Goal: Communication & Community: Ask a question

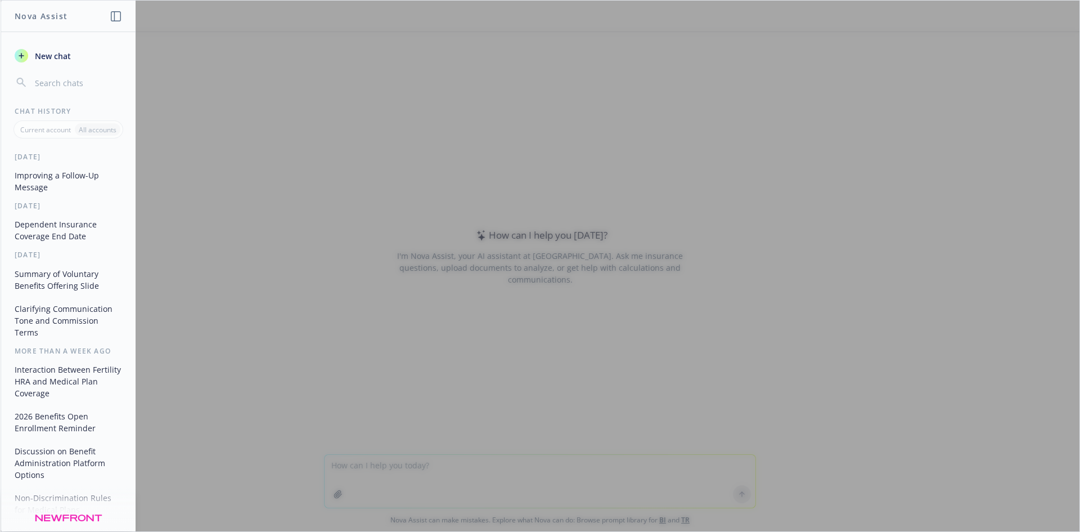
click at [458, 473] on div at bounding box center [540, 266] width 1079 height 530
click at [415, 469] on div at bounding box center [540, 266] width 1079 height 530
click at [53, 53] on span "New chat" at bounding box center [52, 56] width 38 height 12
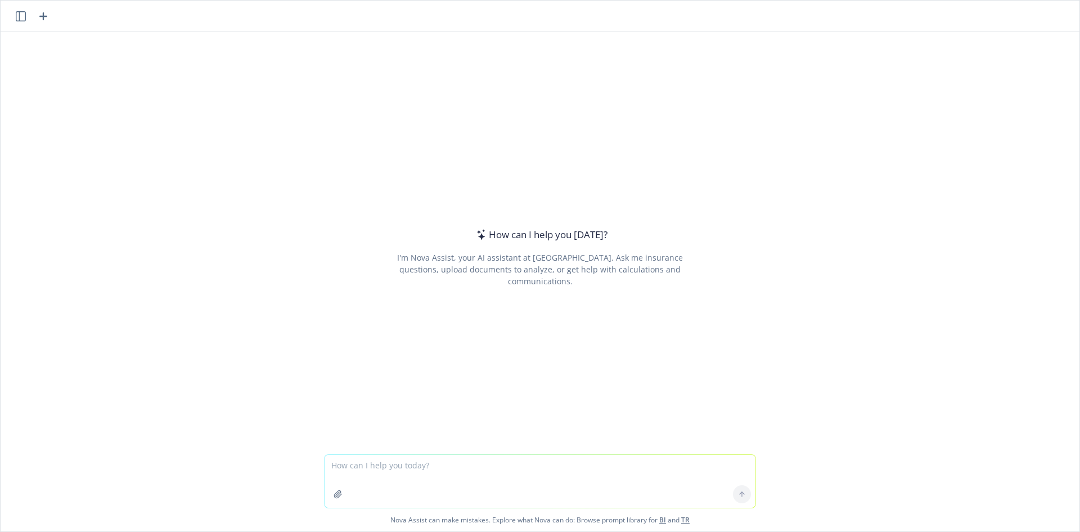
click at [386, 461] on textarea at bounding box center [540, 481] width 431 height 53
type textarea "how would you explain what Modern Health or Lyra do as a company"
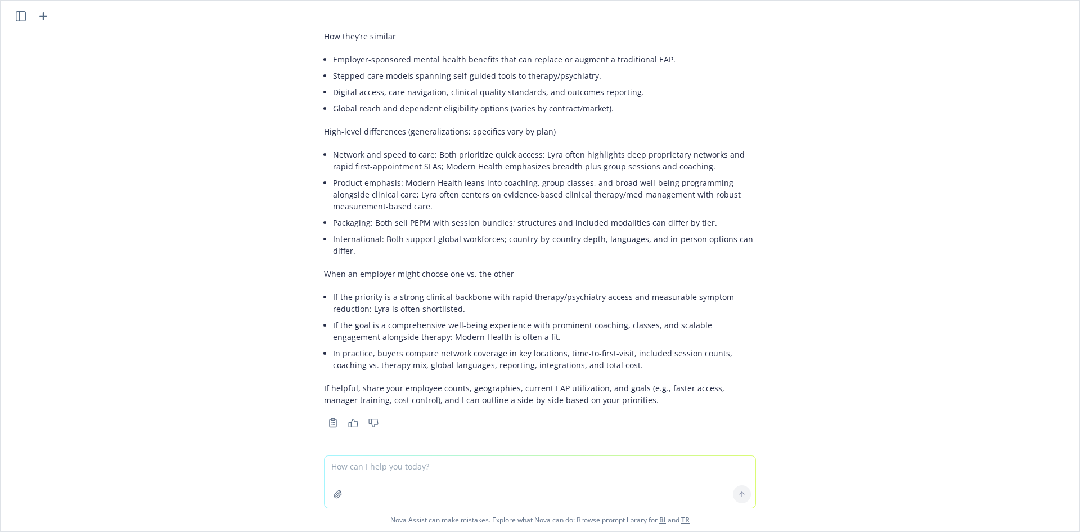
scroll to position [413, 0]
click at [486, 475] on textarea at bounding box center [540, 482] width 431 height 52
type textarea "can you condense that into one word"
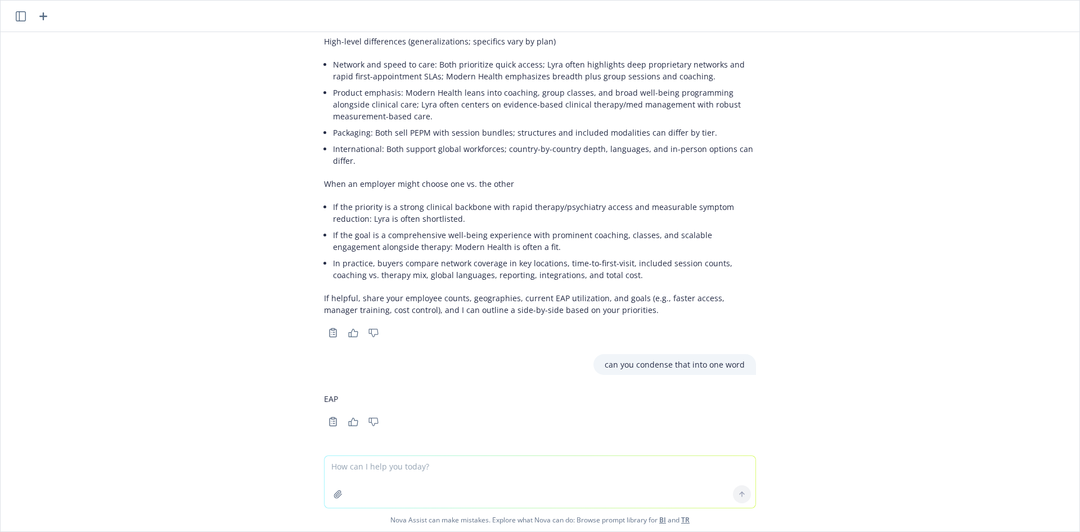
scroll to position [502, 0]
click at [779, 421] on div "how would you explain what Modern Health or Lyra do as a company Here’s a conci…" at bounding box center [540, 243] width 1079 height 423
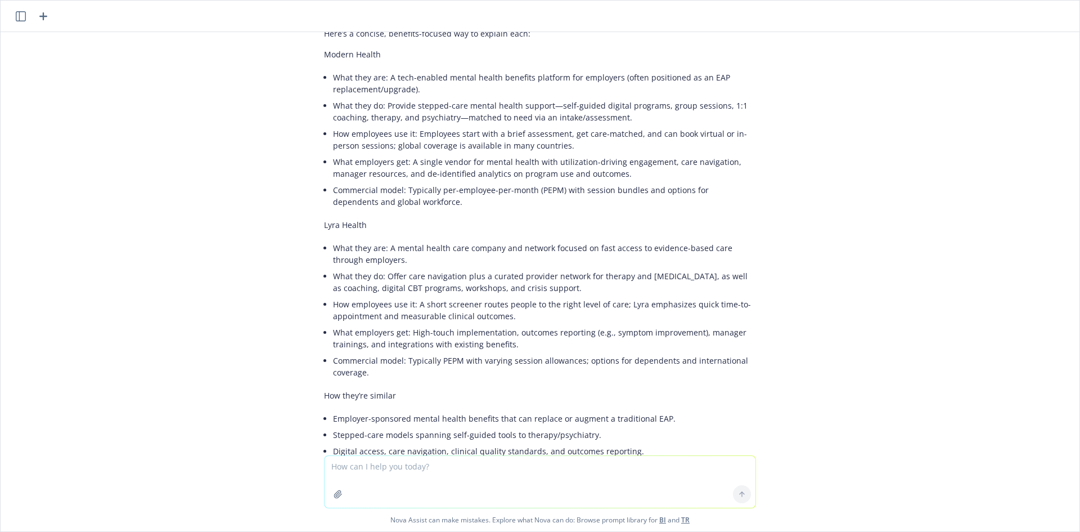
scroll to position [0, 0]
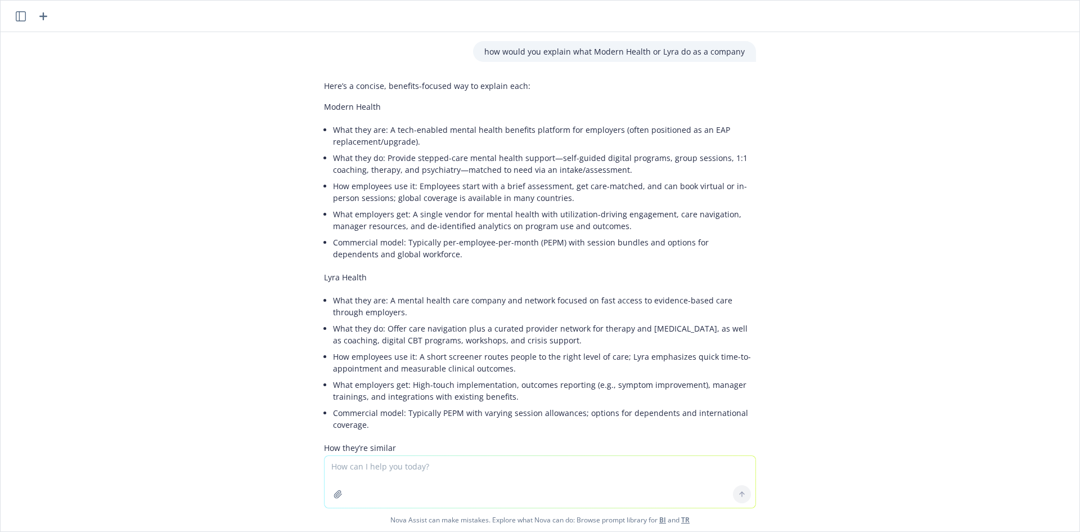
click at [466, 475] on textarea at bounding box center [540, 482] width 431 height 52
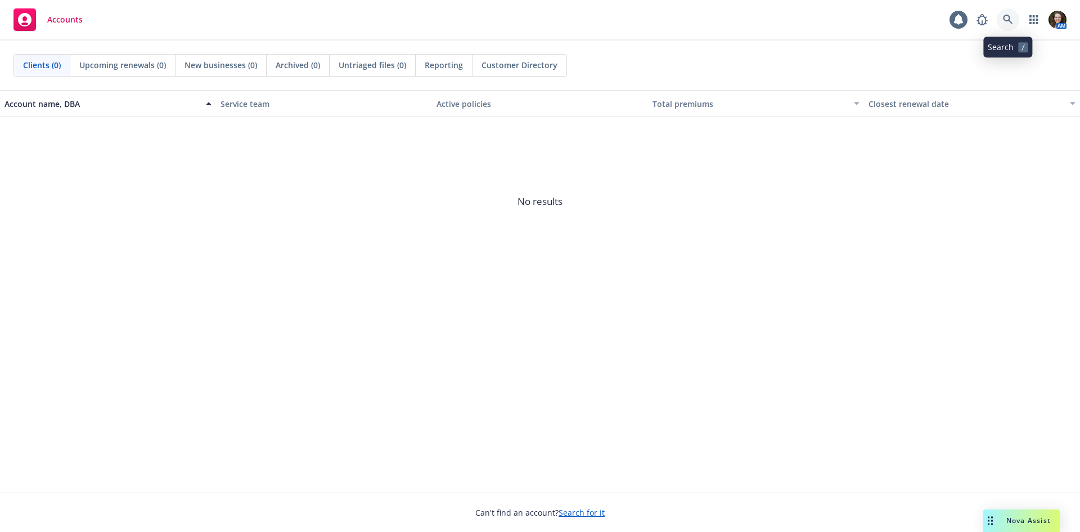
click at [1012, 16] on icon at bounding box center [1008, 20] width 10 height 10
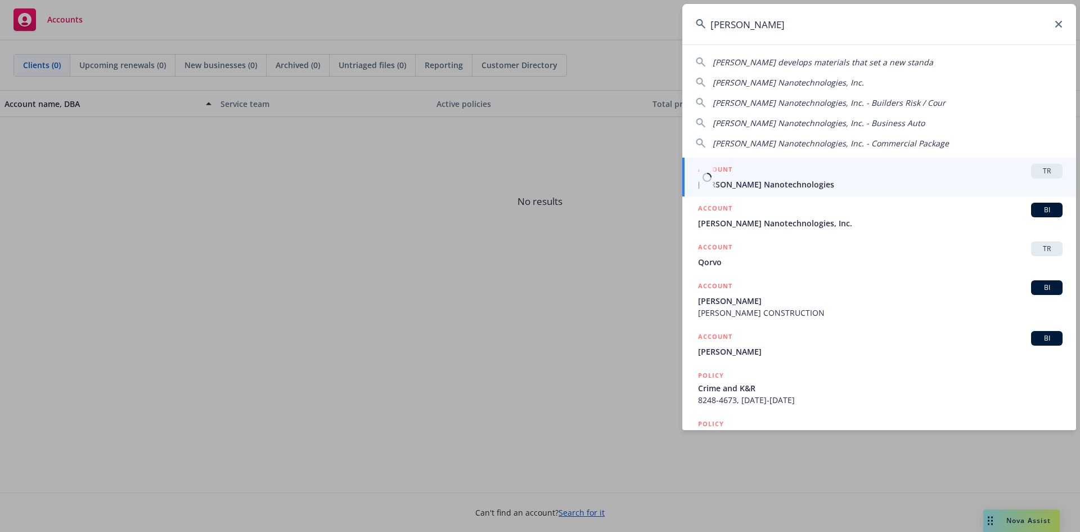
type input "[PERSON_NAME]"
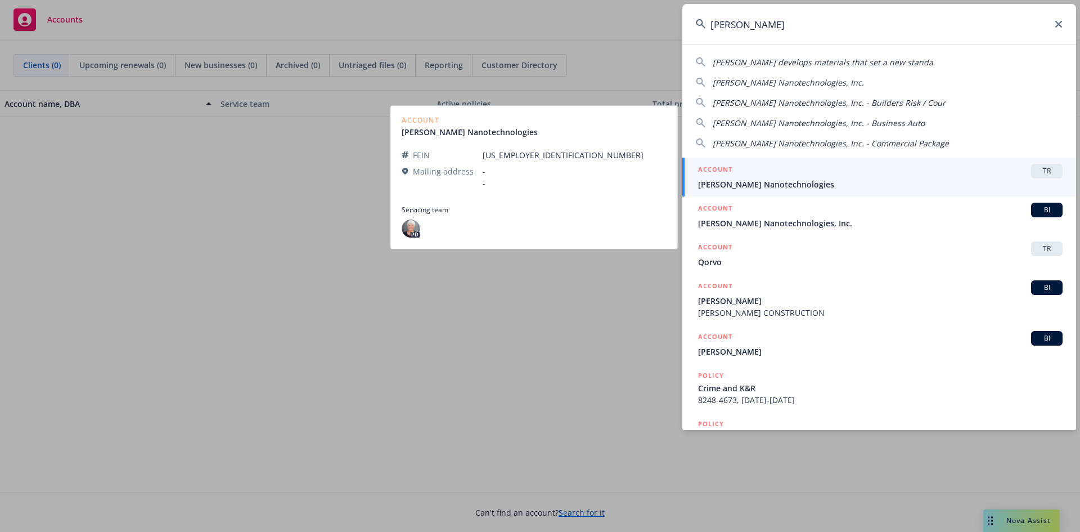
click at [856, 179] on span "Sila Nanotechnologies" at bounding box center [880, 184] width 365 height 12
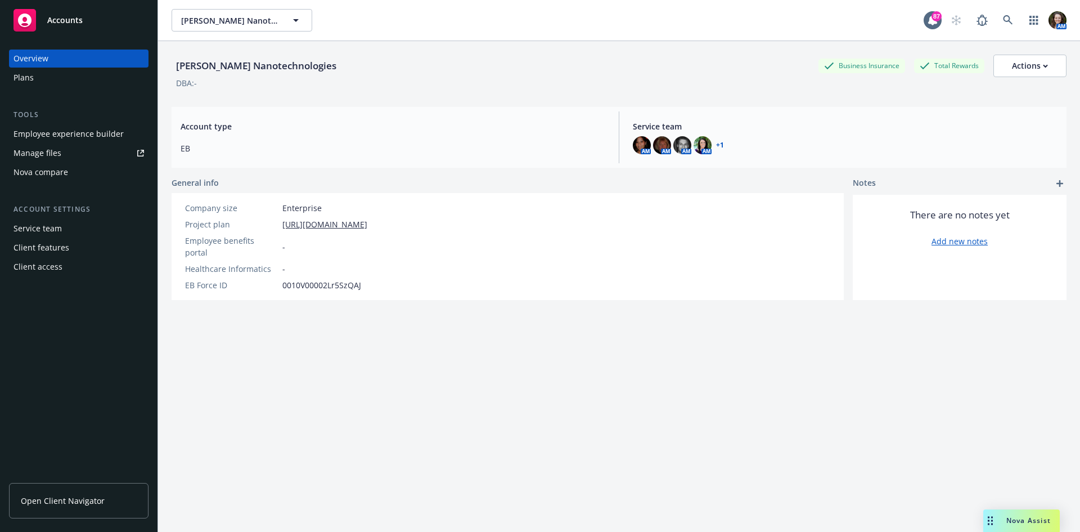
click at [88, 500] on span "Open Client Navigator" at bounding box center [63, 500] width 84 height 12
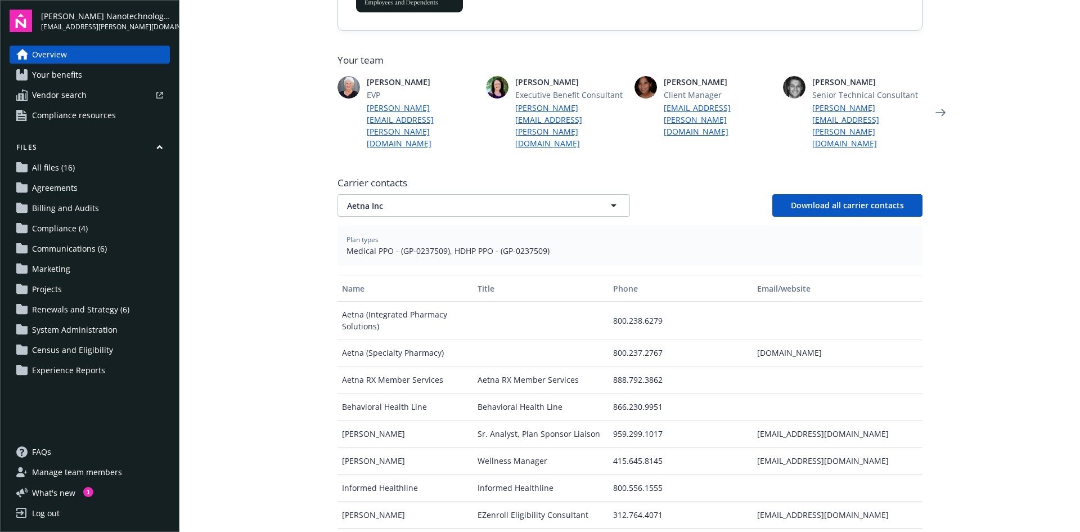
scroll to position [169, 0]
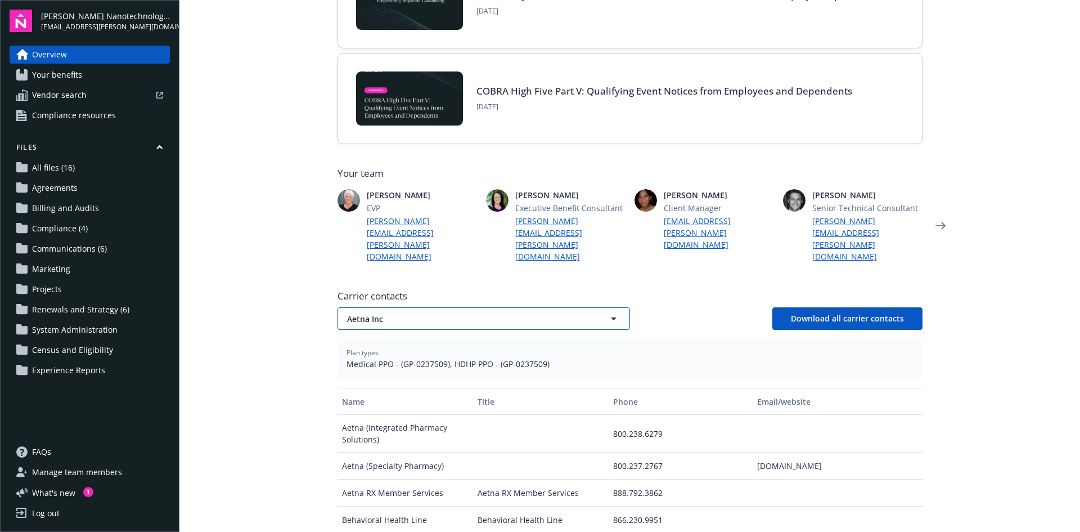
click at [438, 313] on span "Aetna Inc" at bounding box center [464, 319] width 234 height 12
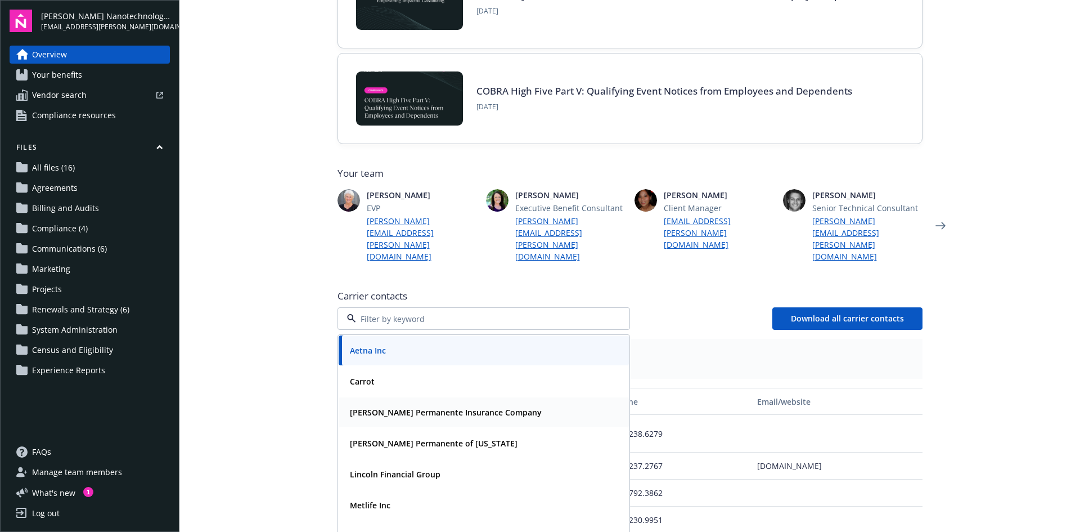
click at [455, 407] on strong "Kaiser Permanente Insurance Company" at bounding box center [446, 412] width 192 height 11
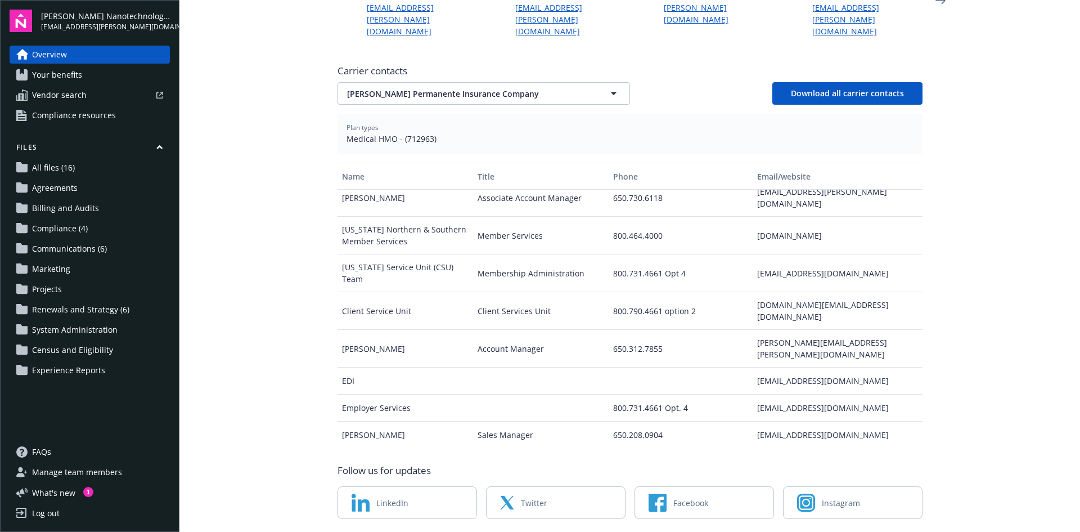
scroll to position [0, 0]
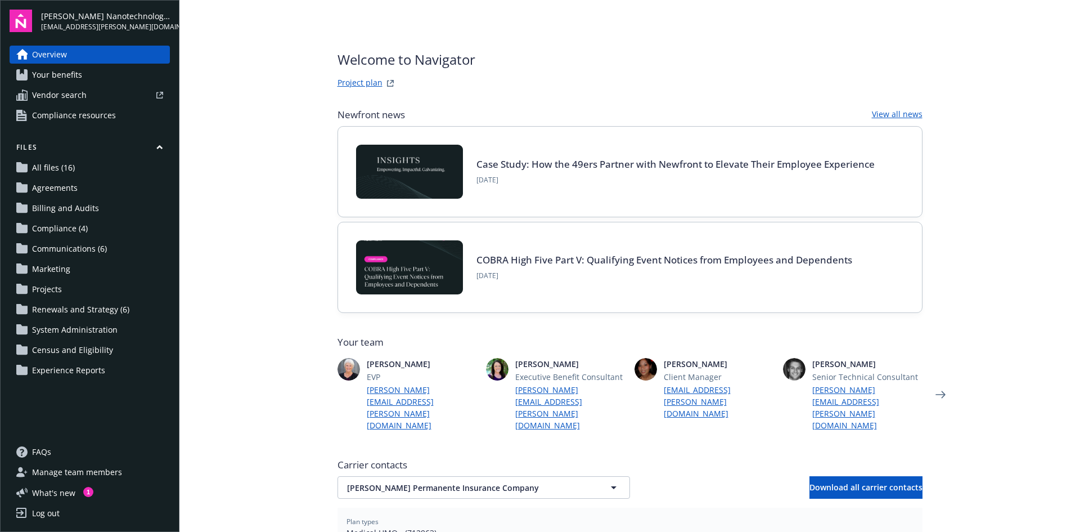
scroll to position [394, 0]
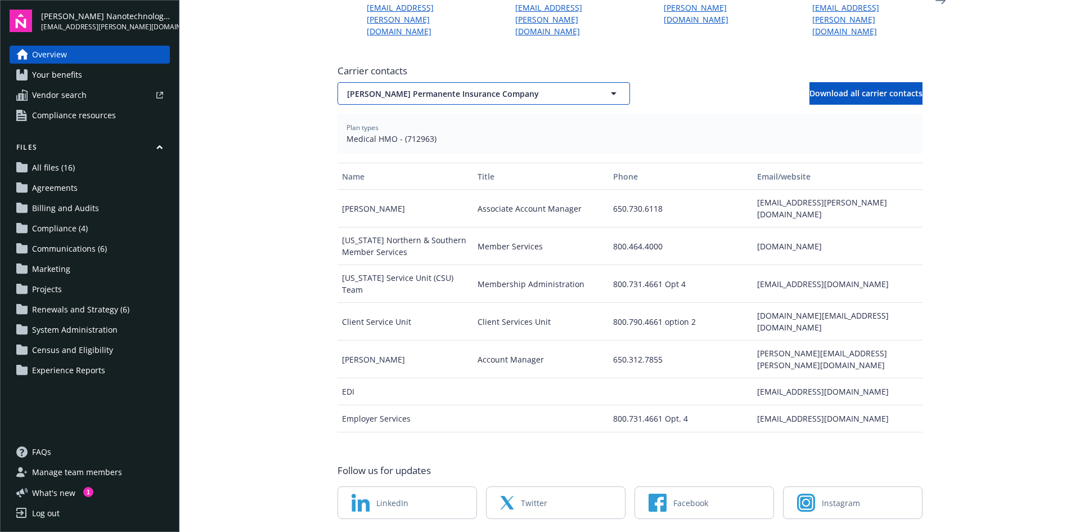
click at [521, 88] on span "Kaiser Permanente Insurance Company" at bounding box center [464, 94] width 234 height 12
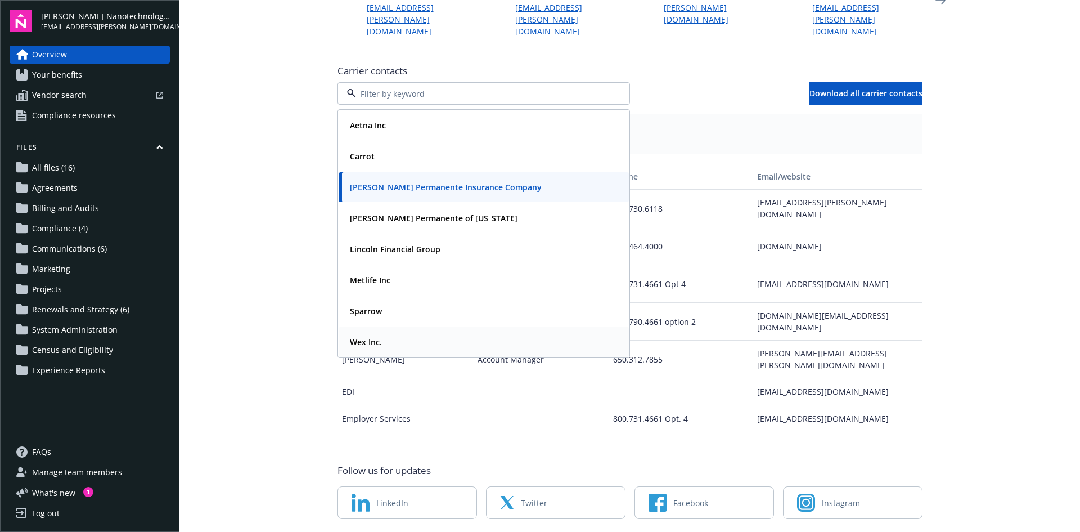
click at [364, 334] on div "Wex Inc." at bounding box center [364, 342] width 39 height 16
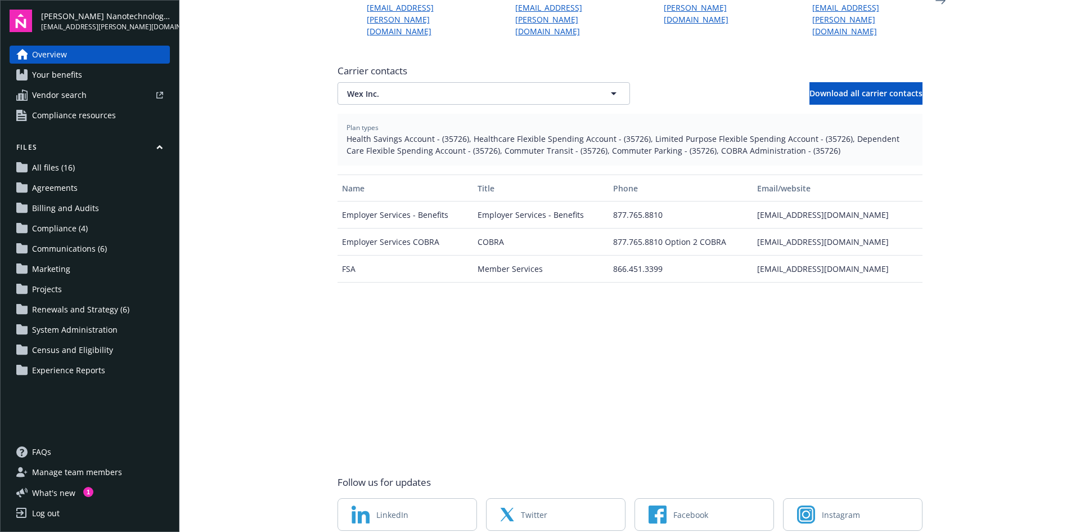
drag, startPoint x: 856, startPoint y: 190, endPoint x: 761, endPoint y: 186, distance: 95.2
click at [753, 201] on div "employerservices@wexhealth.com" at bounding box center [837, 214] width 169 height 27
copy div "employerservices@wexhealth.com"
drag, startPoint x: 896, startPoint y: 215, endPoint x: 903, endPoint y: 215, distance: 7.9
click at [896, 228] on div "cobraemployerservices@wexhealth.com" at bounding box center [837, 241] width 169 height 27
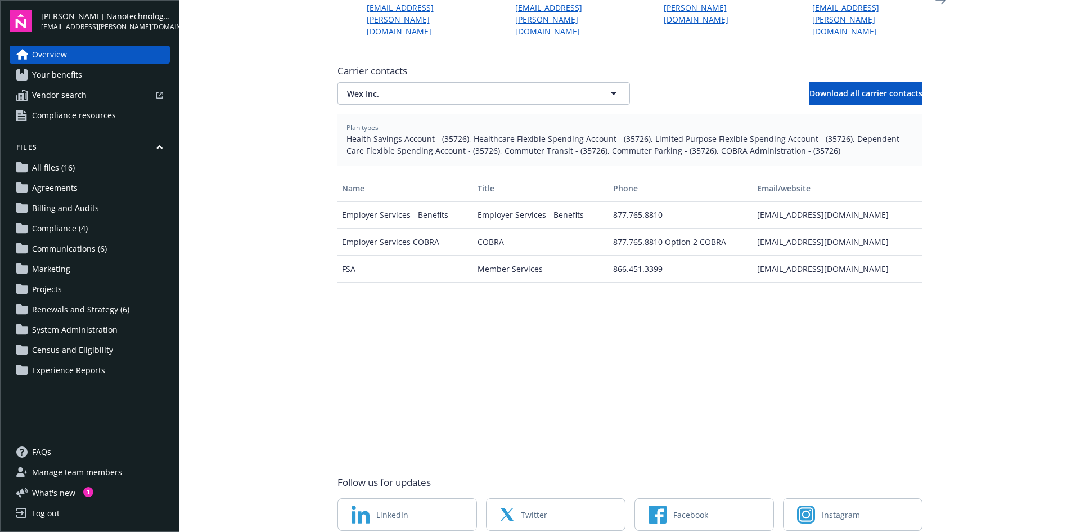
drag, startPoint x: 885, startPoint y: 217, endPoint x: 741, endPoint y: 215, distance: 143.5
click at [741, 228] on div "Employer Services COBRA COBRA 877.765.8810 Option 2 COBRA cobraemployerservices…" at bounding box center [630, 241] width 585 height 27
copy div "cobraemployerservices@wexhealth.com"
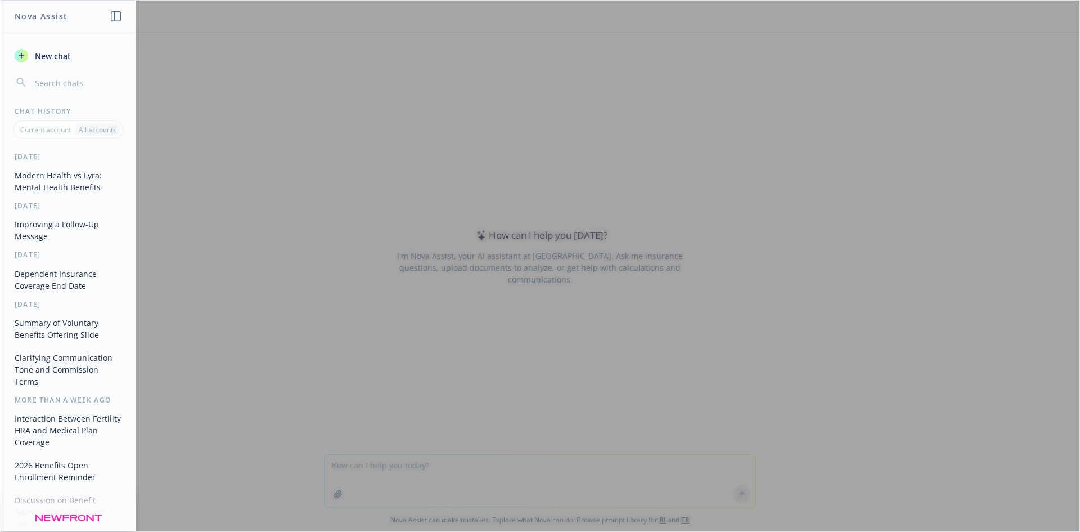
click at [69, 58] on span "New chat" at bounding box center [52, 56] width 38 height 12
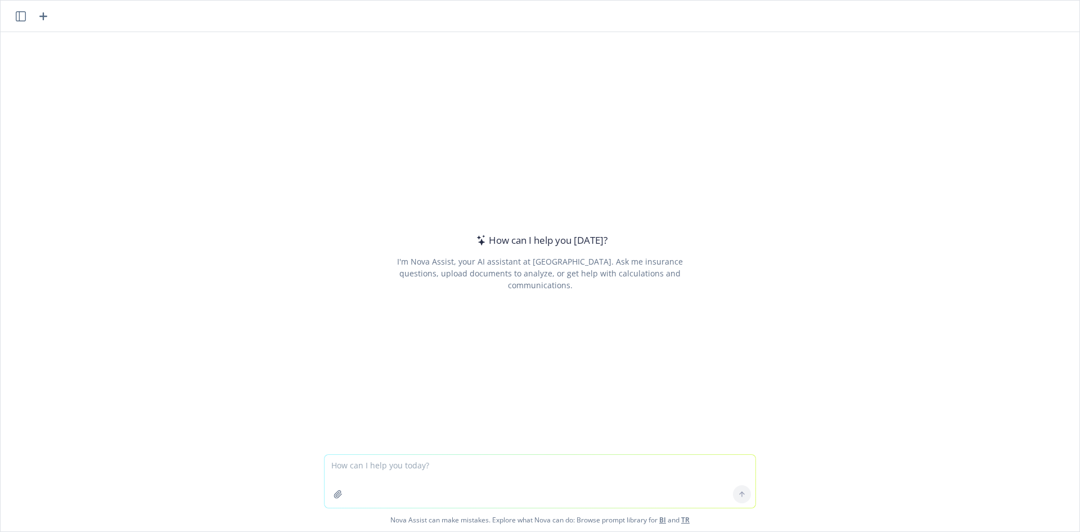
click at [426, 475] on textarea at bounding box center [540, 481] width 431 height 53
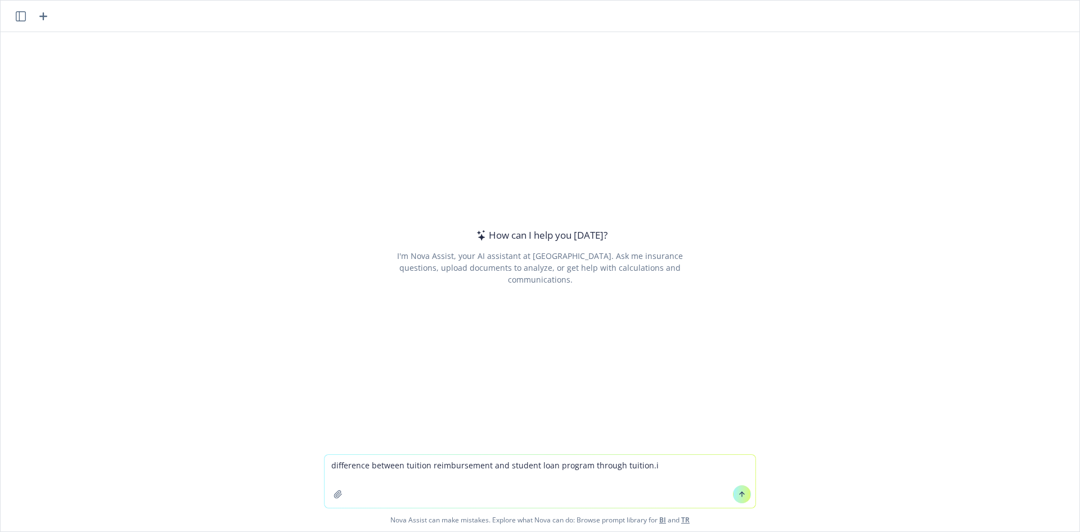
type textarea "difference between tuition reimbursement and student loan program through [DOMA…"
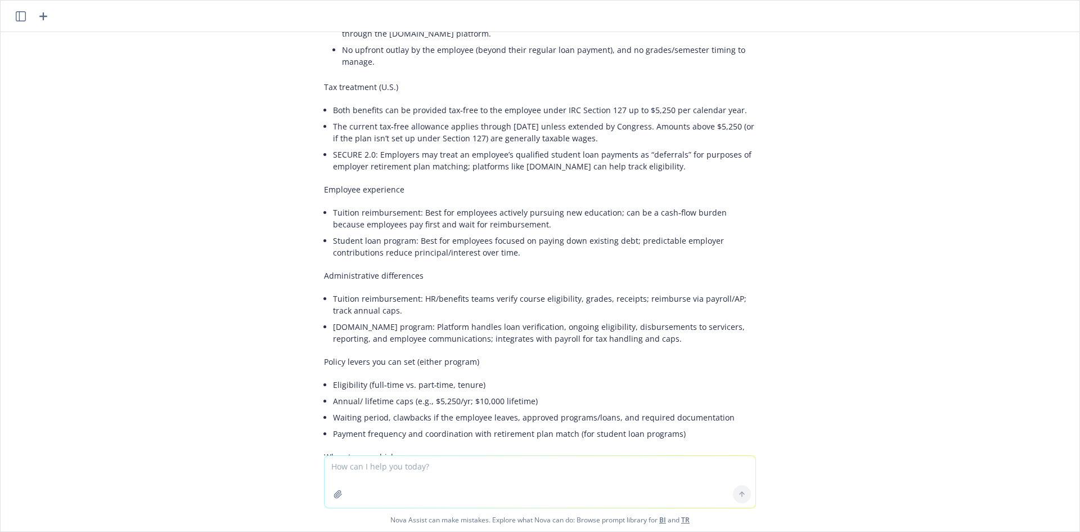
scroll to position [137, 0]
